Goal: Communication & Community: Ask a question

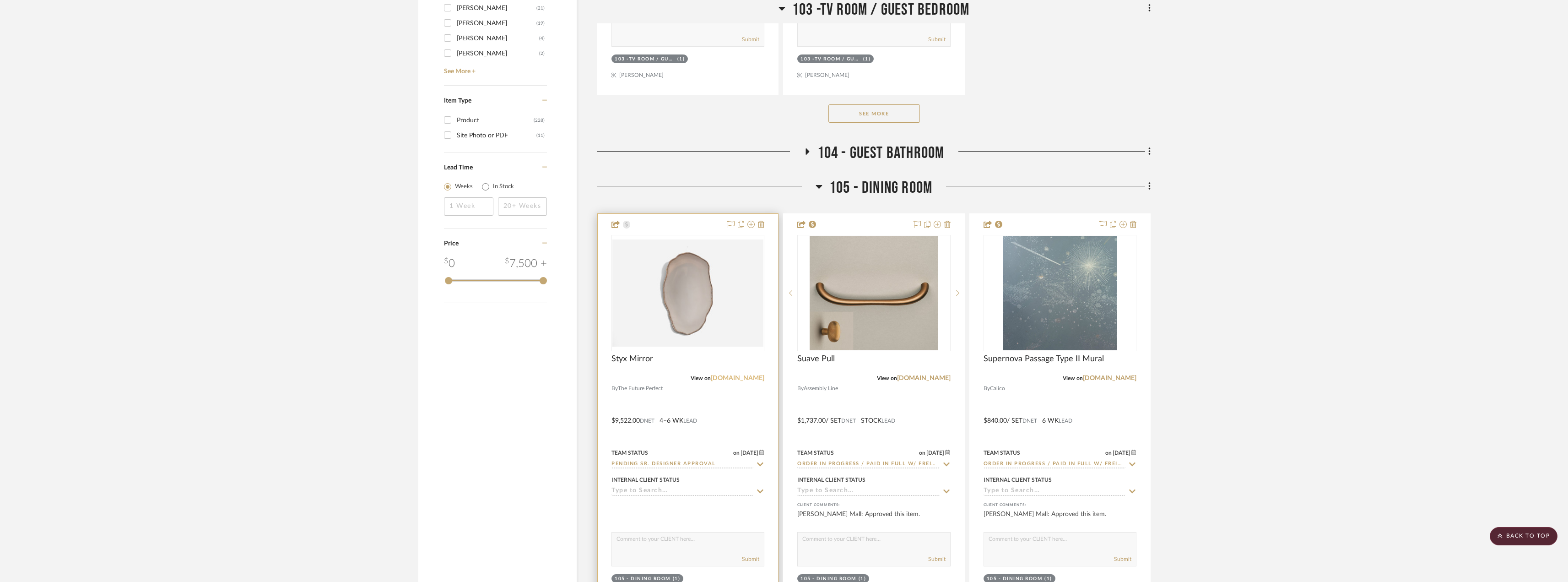
scroll to position [1511, 0]
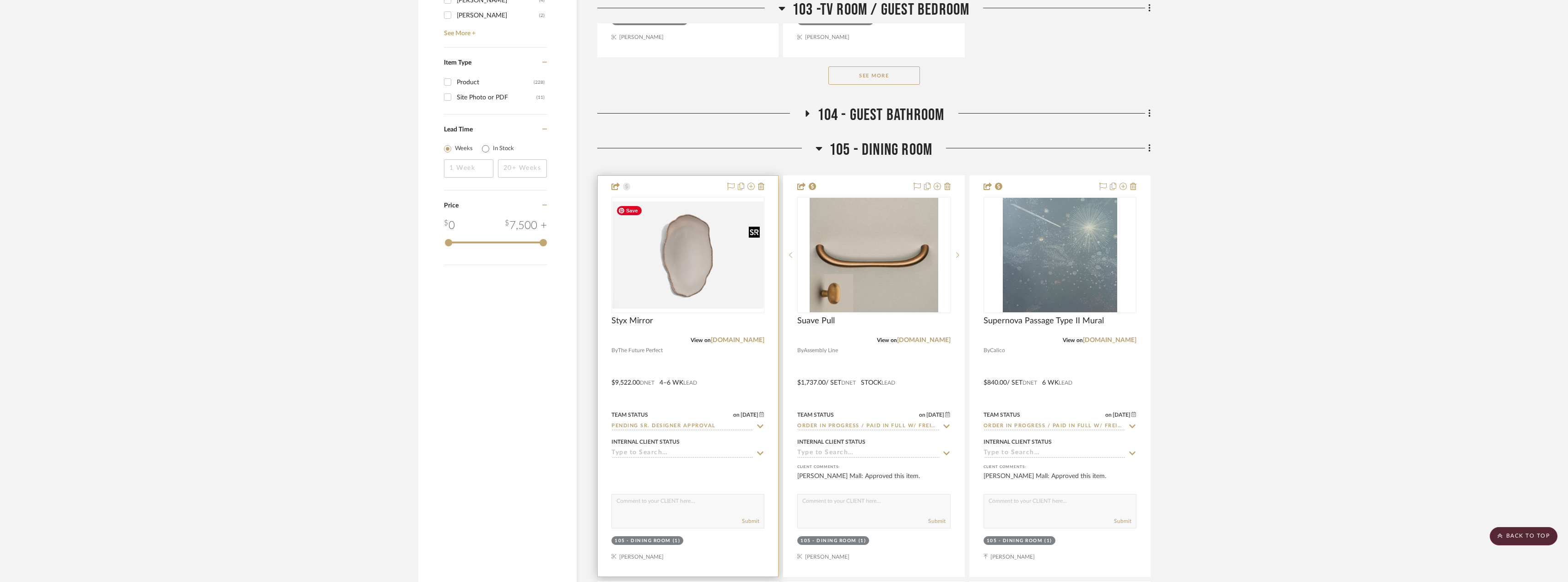
click at [711, 278] on img "0" at bounding box center [687, 254] width 151 height 107
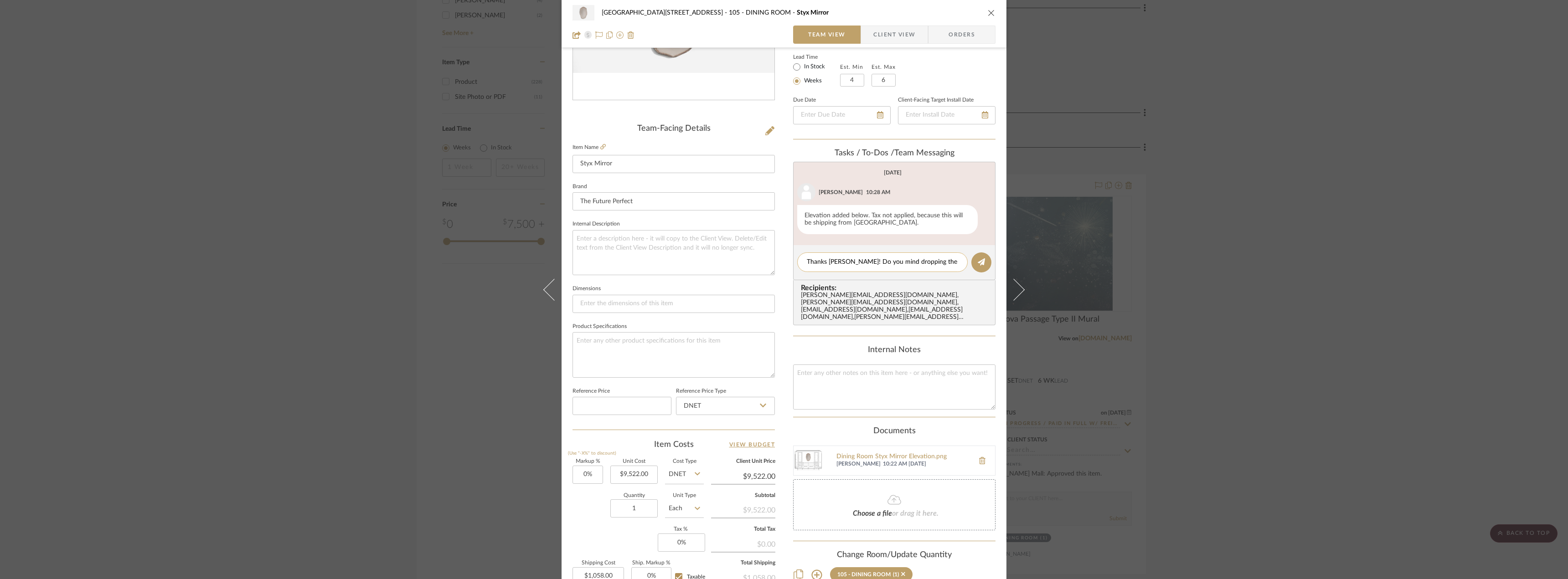
scroll to position [0, 0]
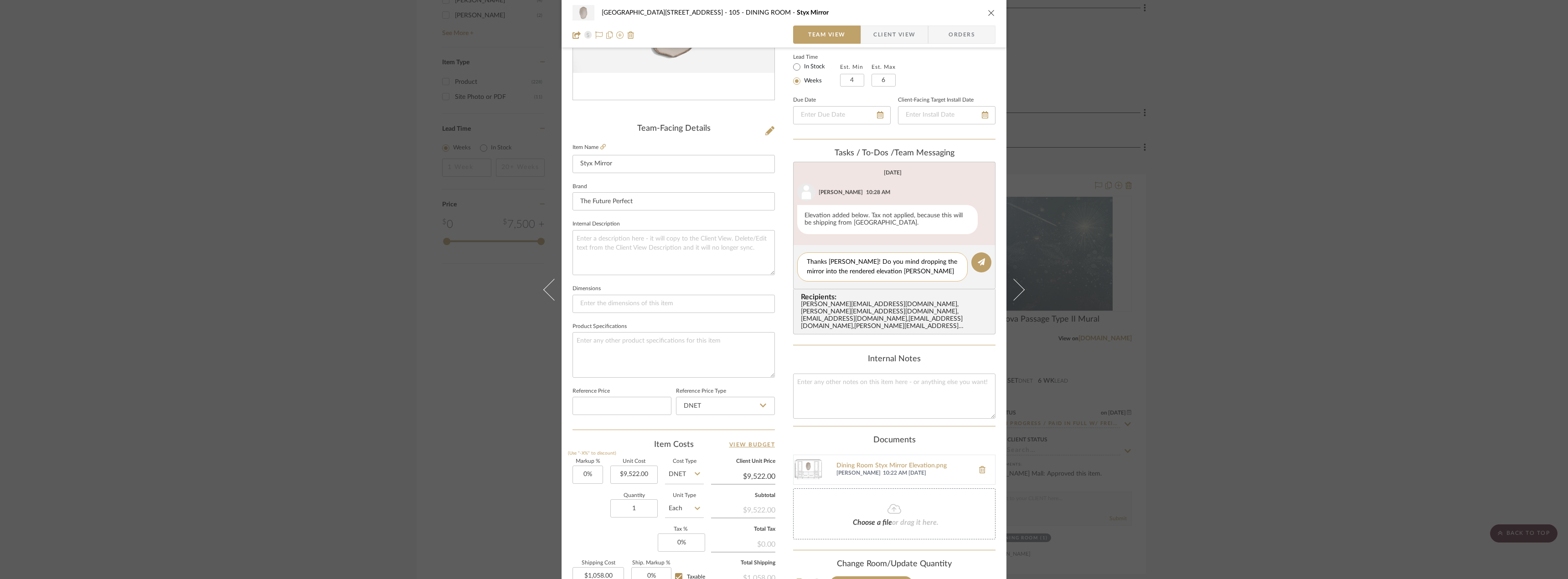
click at [937, 274] on textarea "Thanks [PERSON_NAME]! Do you mind dropping the mirror into the rendered elevati…" at bounding box center [882, 266] width 152 height 19
click at [900, 282] on textarea "Thanks [PERSON_NAME]! Do you mind dropping the mirror into the rendered elevati…" at bounding box center [882, 271] width 152 height 29
type textarea "Thanks [PERSON_NAME]! Do you mind dropping the mirror into the rendered elevati…"
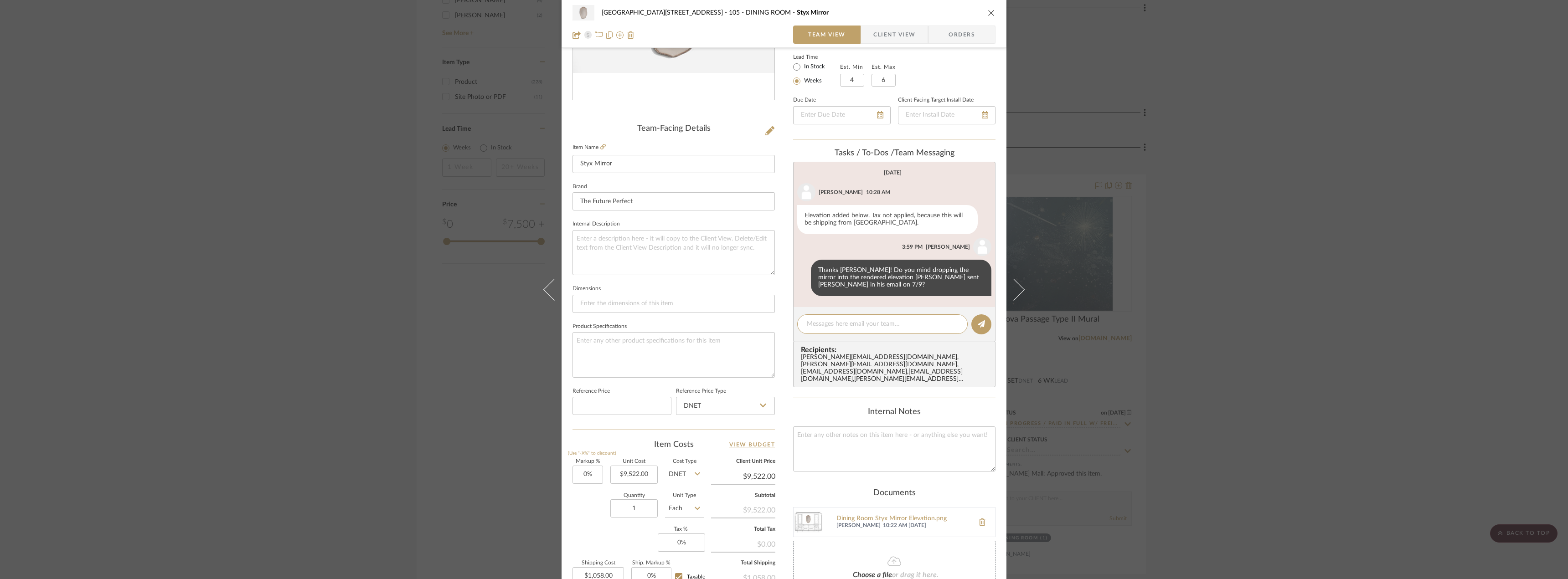
click at [1261, 191] on div "24100 - [STREET_ADDRESS] - Mall 105 - DINING ROOM Styx Mirror Team View Client …" at bounding box center [784, 290] width 1568 height 579
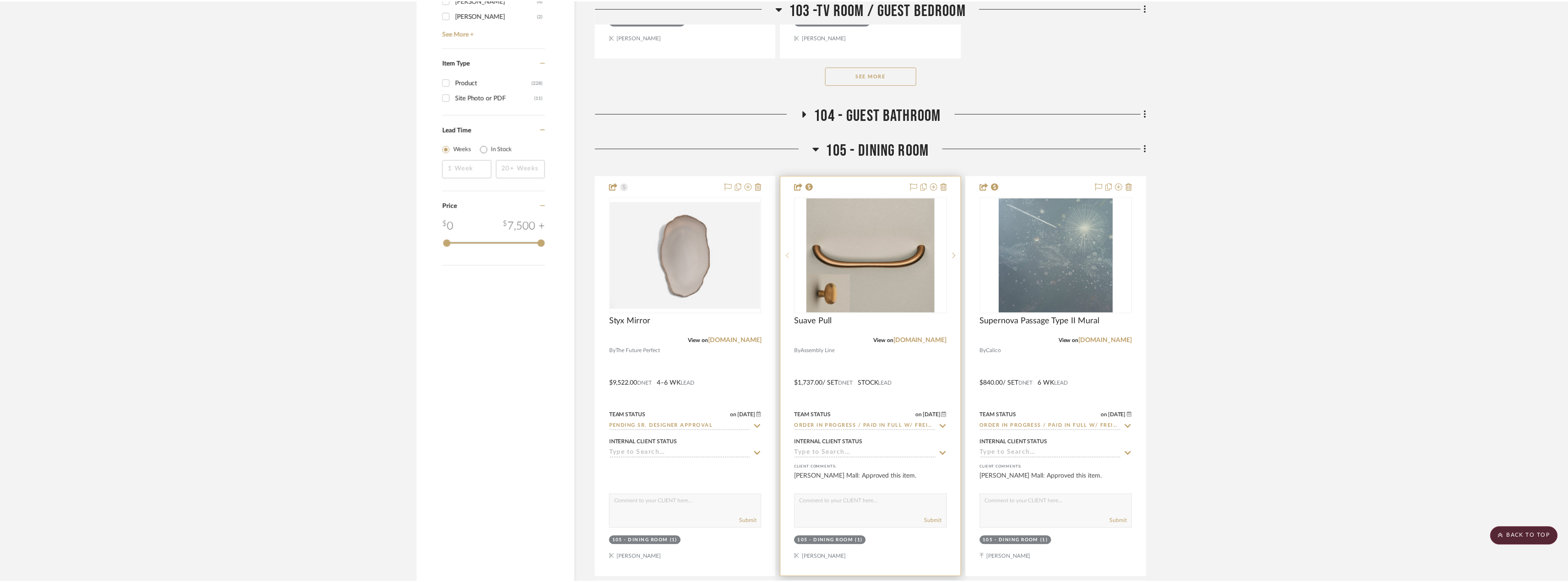
scroll to position [1511, 0]
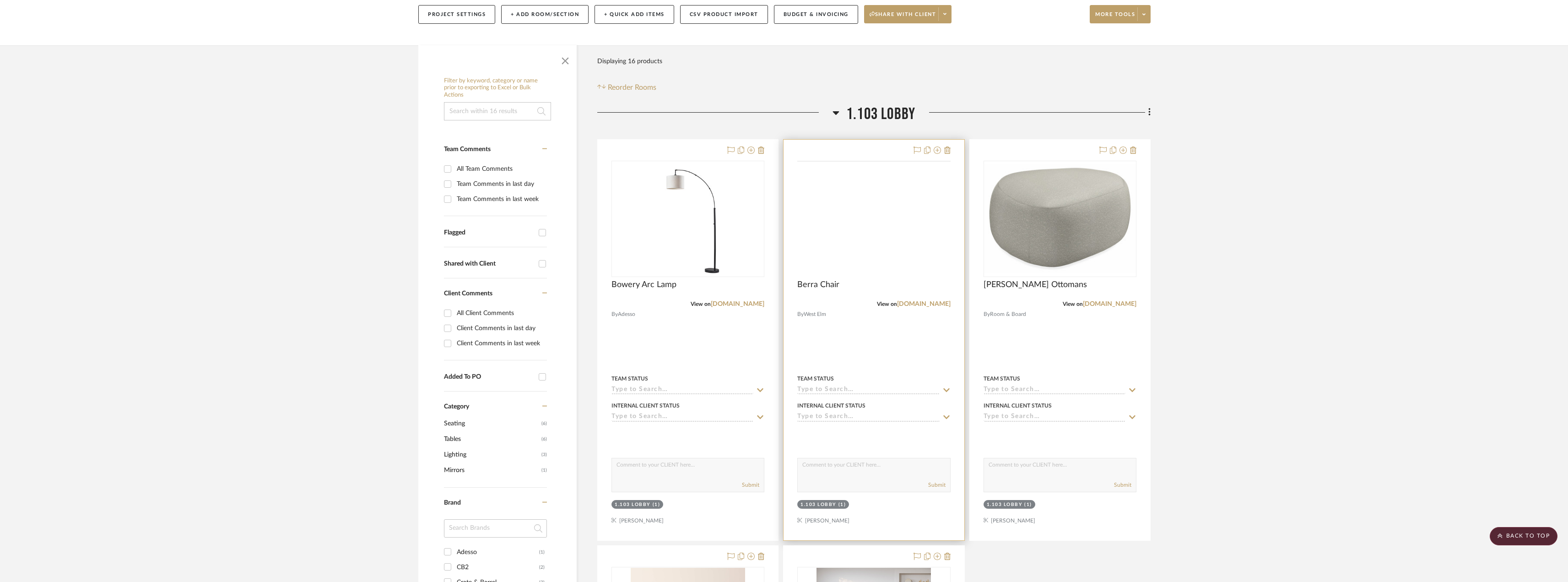
scroll to position [51, 0]
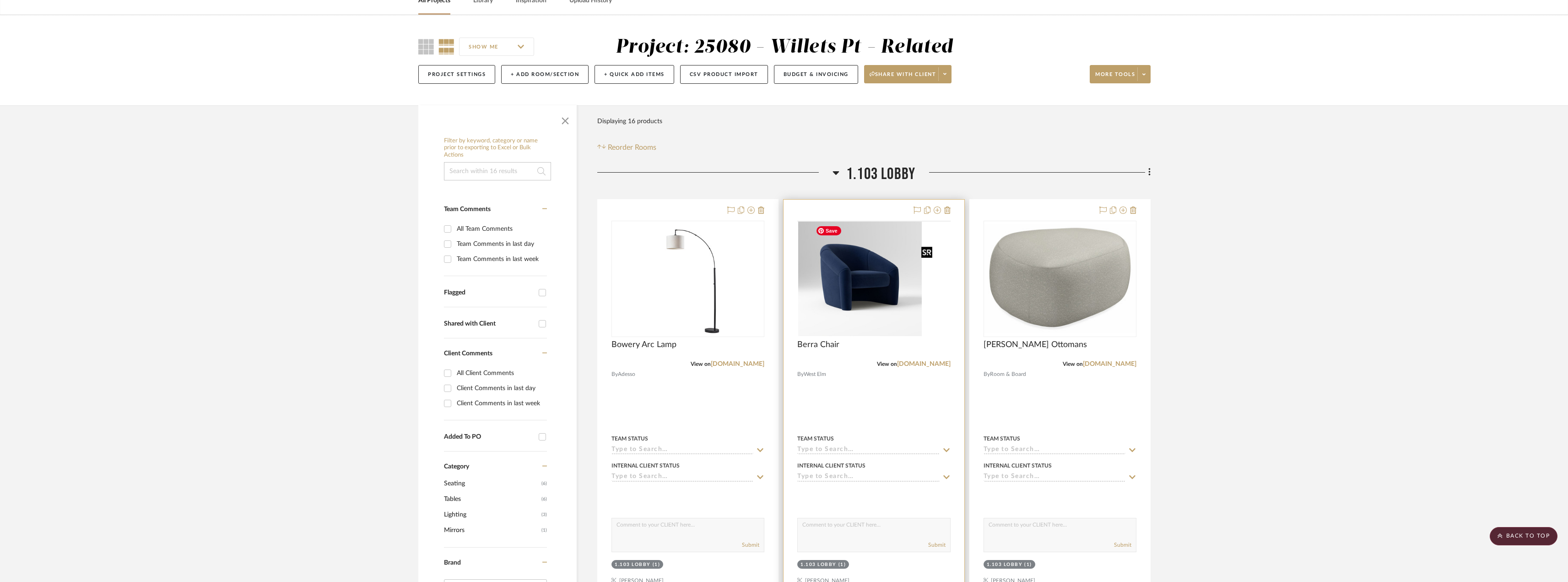
click at [0, 0] on img at bounding box center [0, 0] width 0 height 0
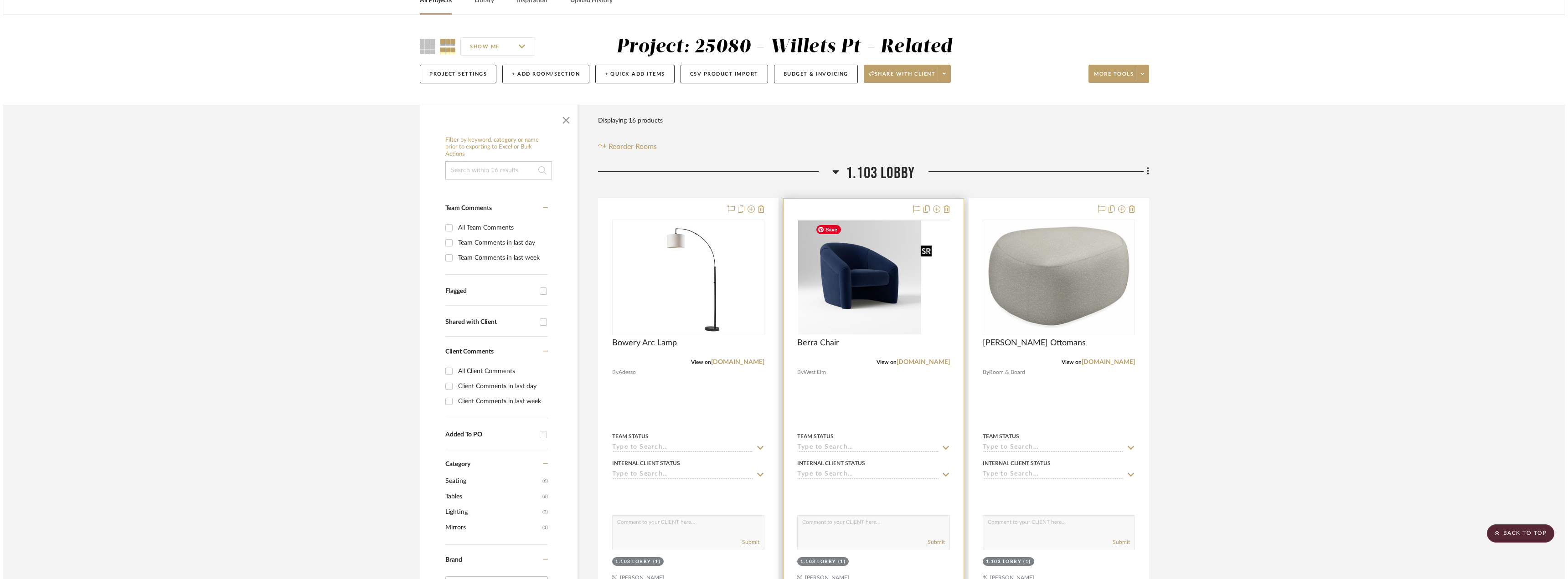
scroll to position [0, 0]
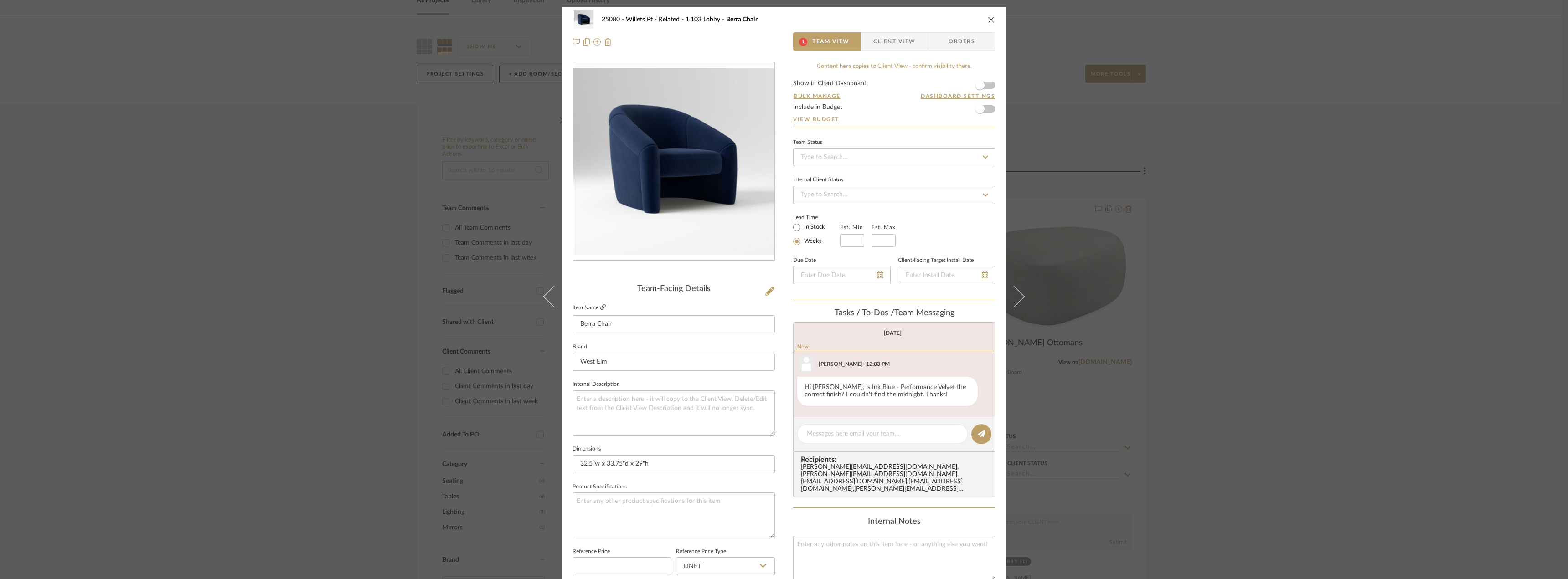
click at [600, 305] on icon at bounding box center [603, 307] width 5 height 5
click at [1153, 298] on div "25080 - Willets Pt - Related 1.103 Lobby Berra Chair Team View Client View Orde…" at bounding box center [784, 290] width 1568 height 579
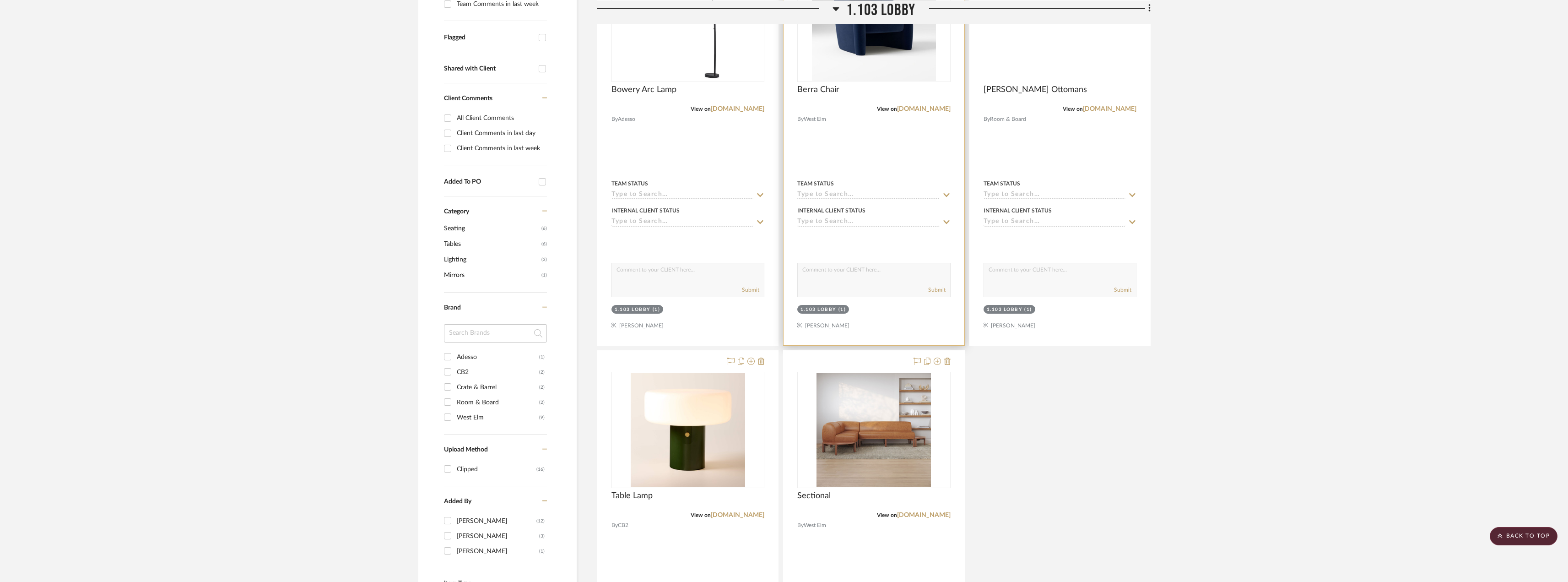
scroll to position [51, 0]
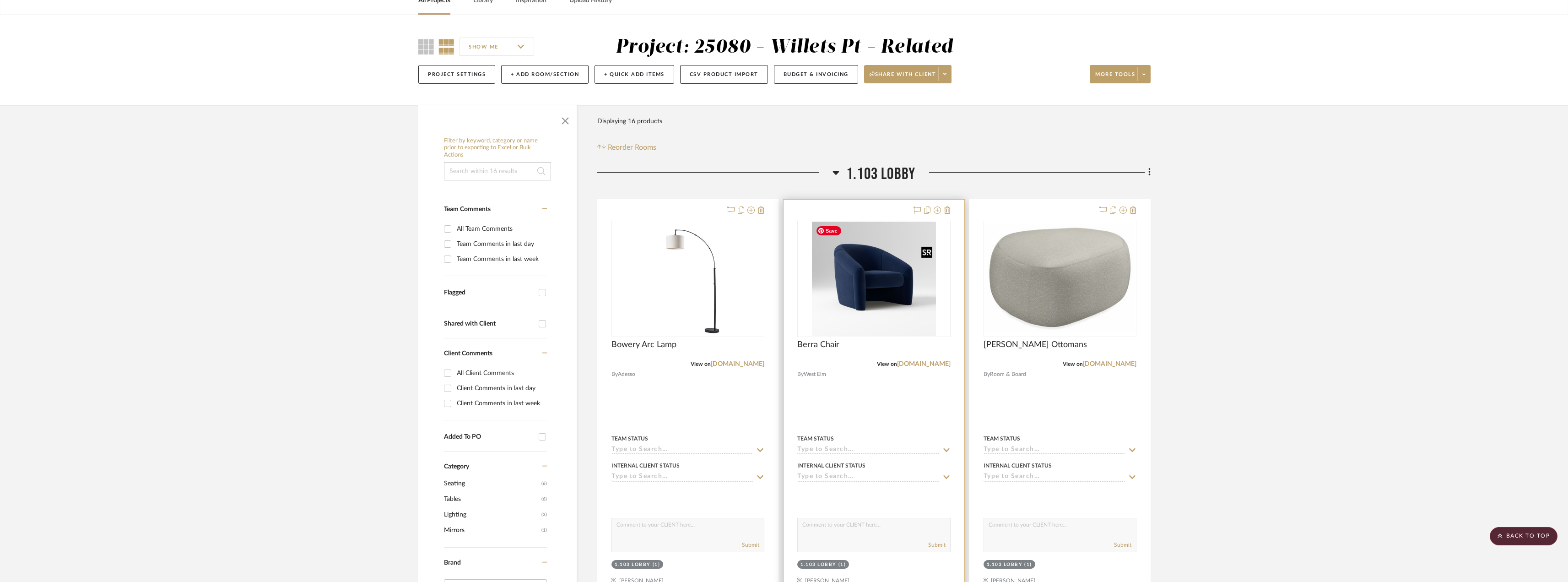
click at [829, 276] on img "0" at bounding box center [873, 278] width 123 height 114
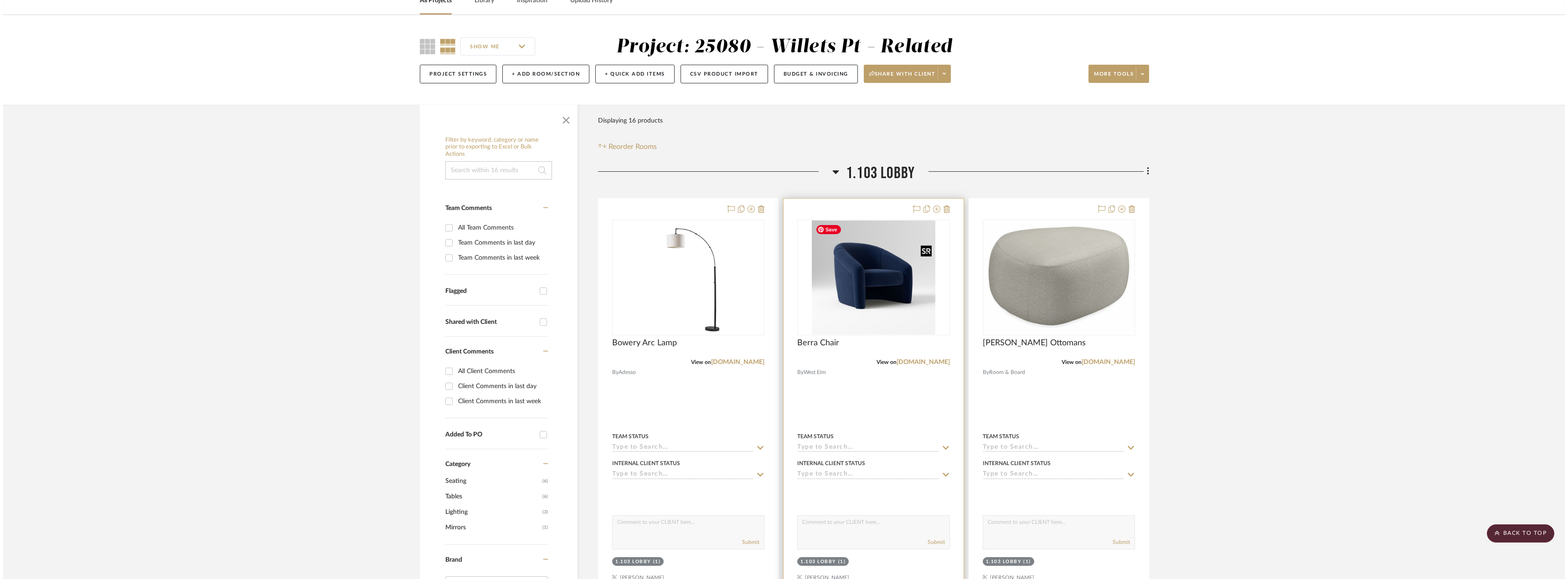
scroll to position [0, 0]
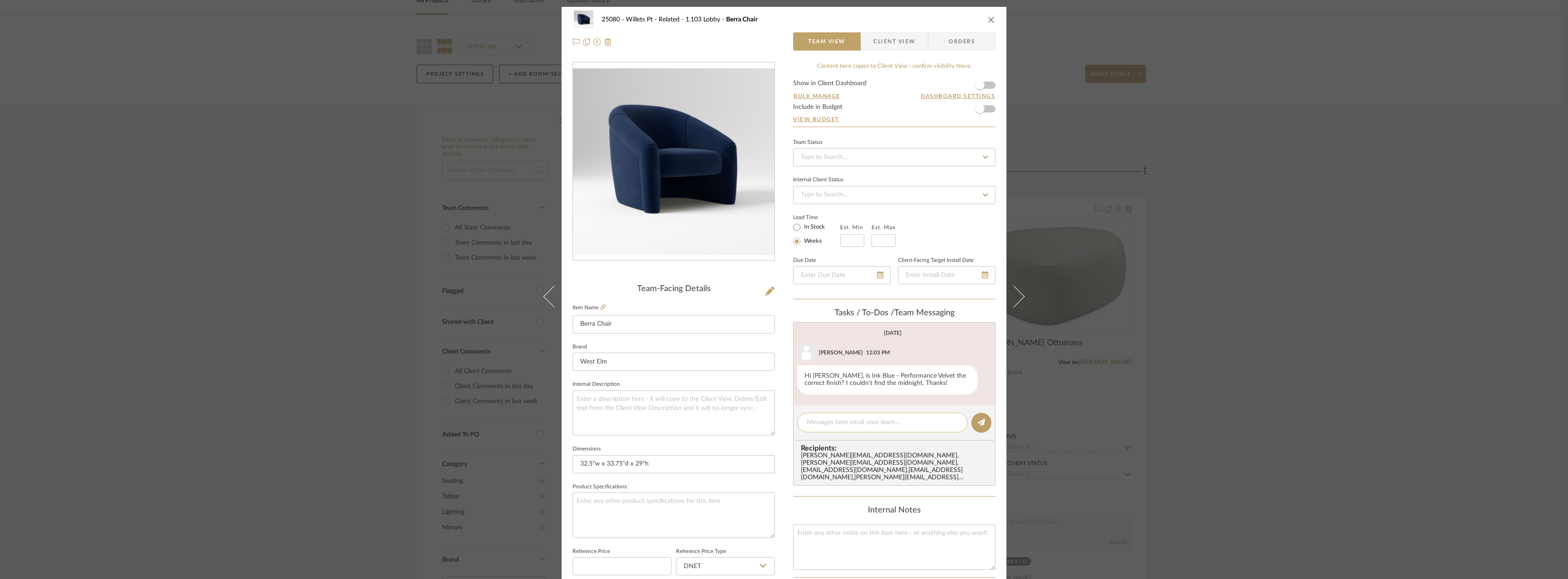
click at [867, 421] on textarea at bounding box center [882, 423] width 152 height 10
type textarea "Hi Anela, can you price 2 of them in Ink Blue Performance Velvet and 2 in Minig…"
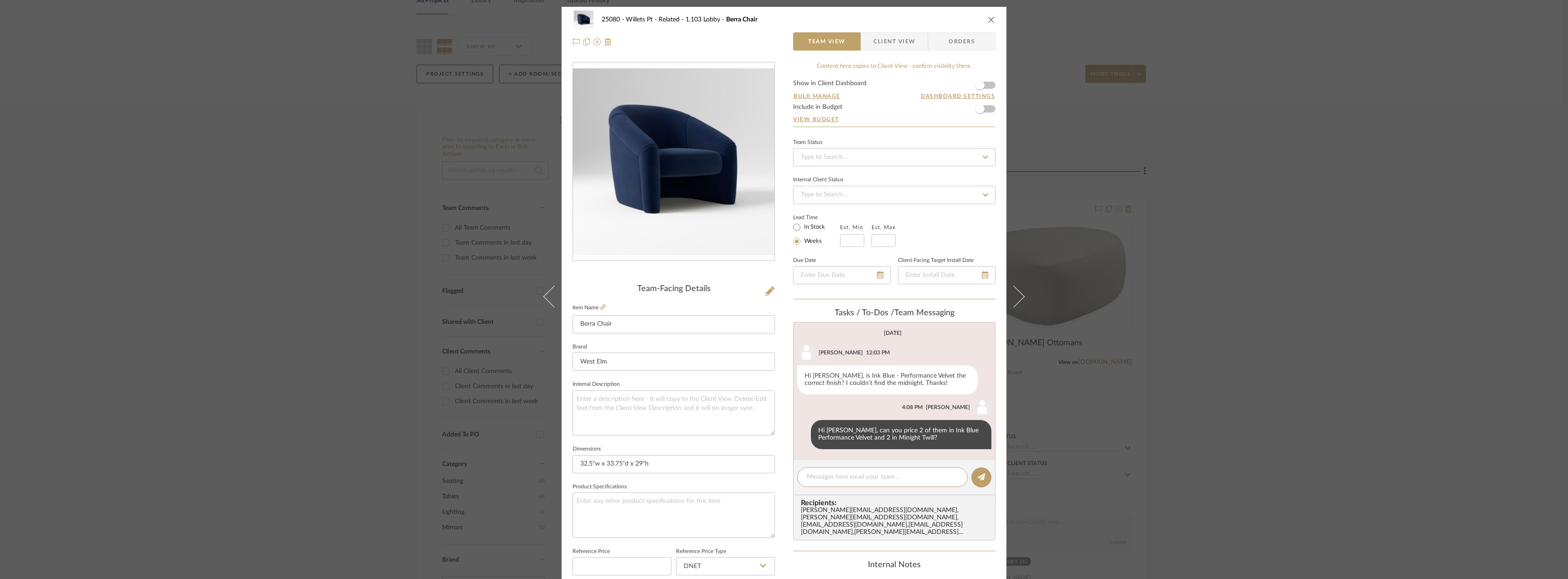
click at [1416, 367] on div "25080 - Willets Pt - Related 1.103 Lobby Berra Chair Team View Client View Orde…" at bounding box center [784, 290] width 1568 height 579
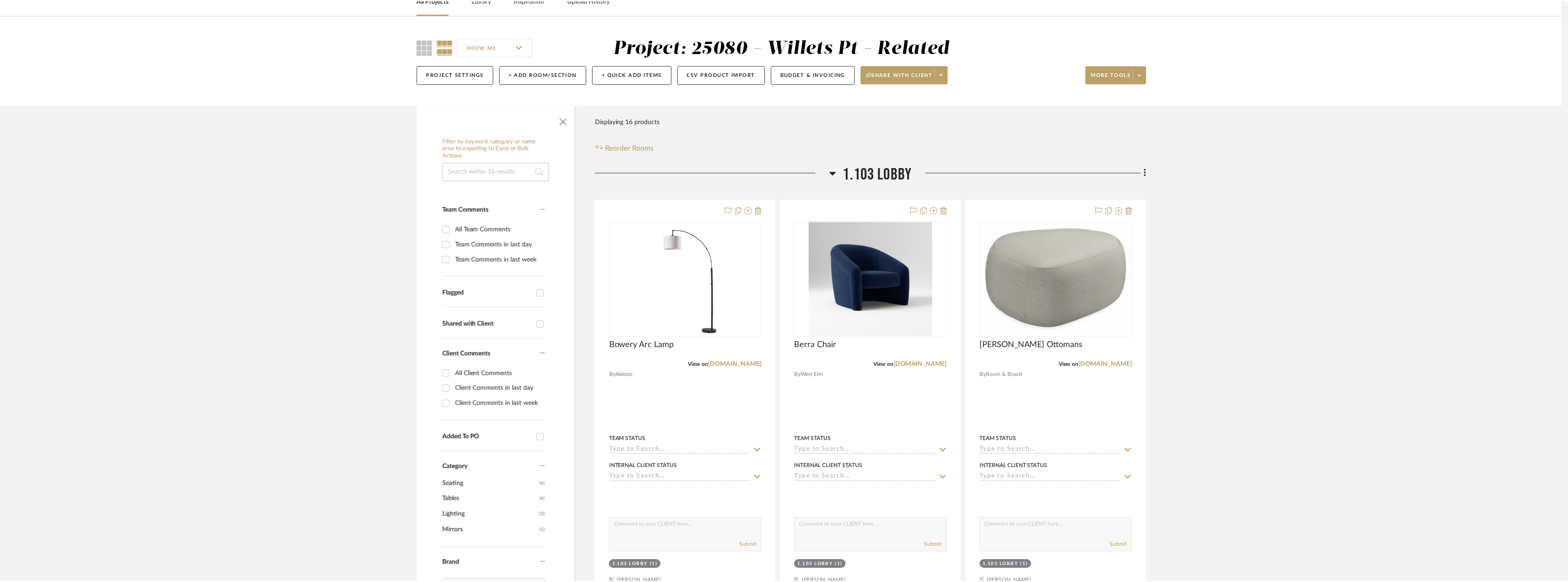
scroll to position [51, 0]
